Goal: Participate in discussion

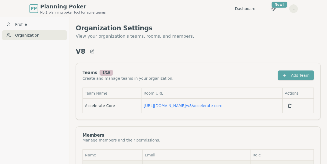
click at [59, 114] on div "Profile Organization" at bounding box center [34, 147] width 69 height 260
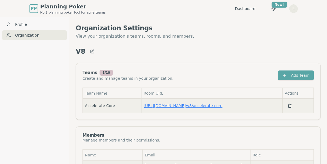
click at [164, 105] on link "[URL][DOMAIN_NAME] / v8/accelerate-core" at bounding box center [183, 105] width 79 height 4
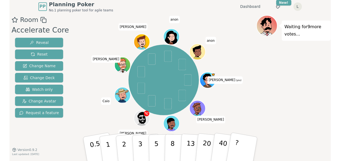
scroll to position [2, 0]
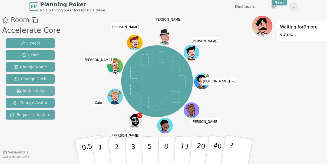
click at [33, 90] on span "Watch only" at bounding box center [31, 90] width 28 height 5
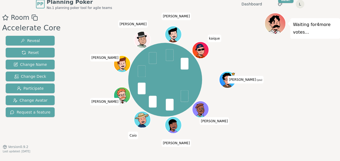
scroll to position [5, 0]
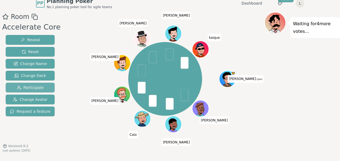
click at [27, 88] on span "Participate" at bounding box center [30, 87] width 27 height 5
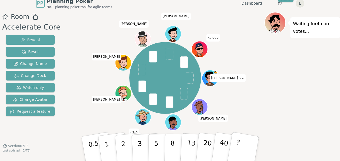
scroll to position [2, 0]
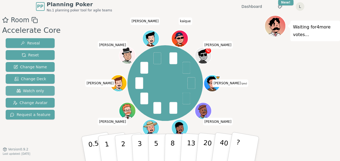
click at [31, 90] on span "Watch only" at bounding box center [31, 90] width 28 height 5
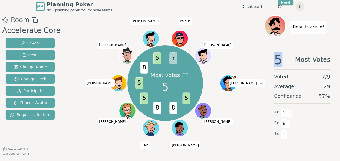
drag, startPoint x: 276, startPoint y: 61, endPoint x: 280, endPoint y: 60, distance: 3.8
click at [280, 60] on span "5" at bounding box center [278, 59] width 8 height 13
drag, startPoint x: 280, startPoint y: 60, endPoint x: 276, endPoint y: 60, distance: 3.8
click at [276, 60] on span "5" at bounding box center [278, 59] width 8 height 13
